Goal: Information Seeking & Learning: Understand process/instructions

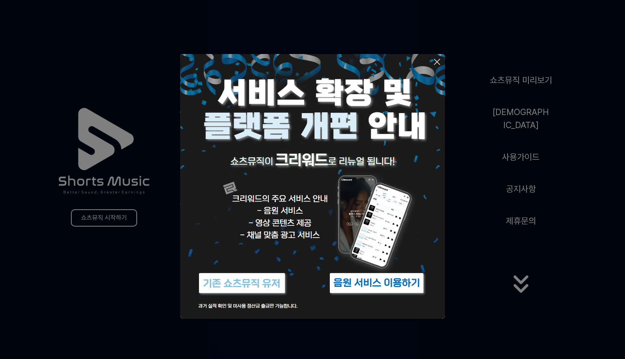
click at [341, 283] on img at bounding box center [377, 283] width 99 height 30
click at [478, 130] on button at bounding box center [312, 179] width 625 height 359
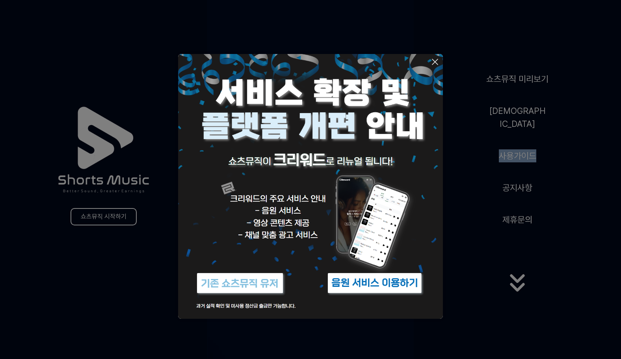
click at [478, 130] on div "쇼츠뮤직 미리보기 음원 사용가이드 공지사항 제휴문의" at bounding box center [517, 184] width 207 height 242
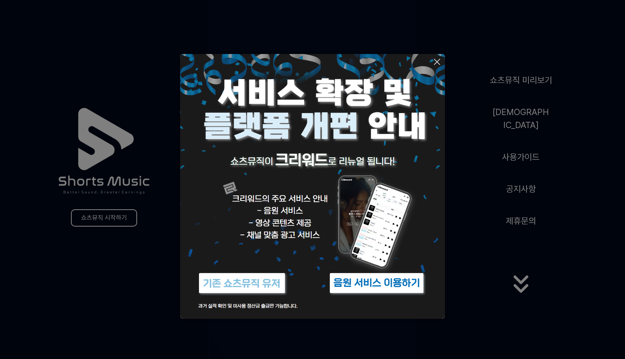
click at [523, 158] on button at bounding box center [312, 179] width 625 height 359
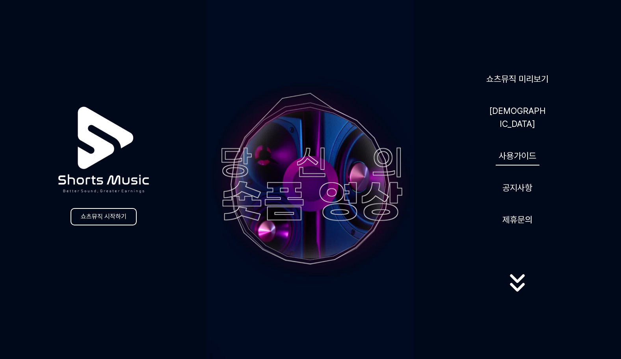
click at [516, 149] on link "사용가이드" at bounding box center [518, 155] width 44 height 19
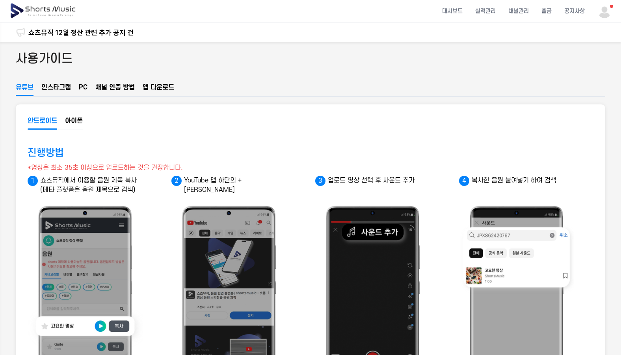
click at [118, 85] on button "채널 인증 방법" at bounding box center [114, 89] width 39 height 13
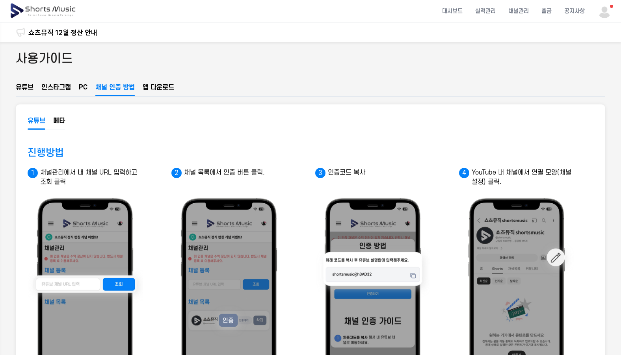
click at [154, 98] on div "사용가이드 유튜브 인스타그램 PC 채널 인증 방법 앱 다운로드 안드로이드 아이폰 진행방법 *영상은 최소 35초 이상으로 업로드하는 것을 권장합…" at bounding box center [310, 358] width 621 height 633
click at [153, 89] on button "앱 다운로드" at bounding box center [159, 89] width 32 height 13
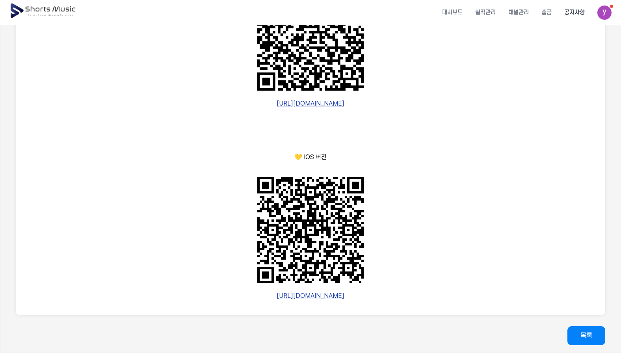
scroll to position [431, 0]
